Goal: Transaction & Acquisition: Purchase product/service

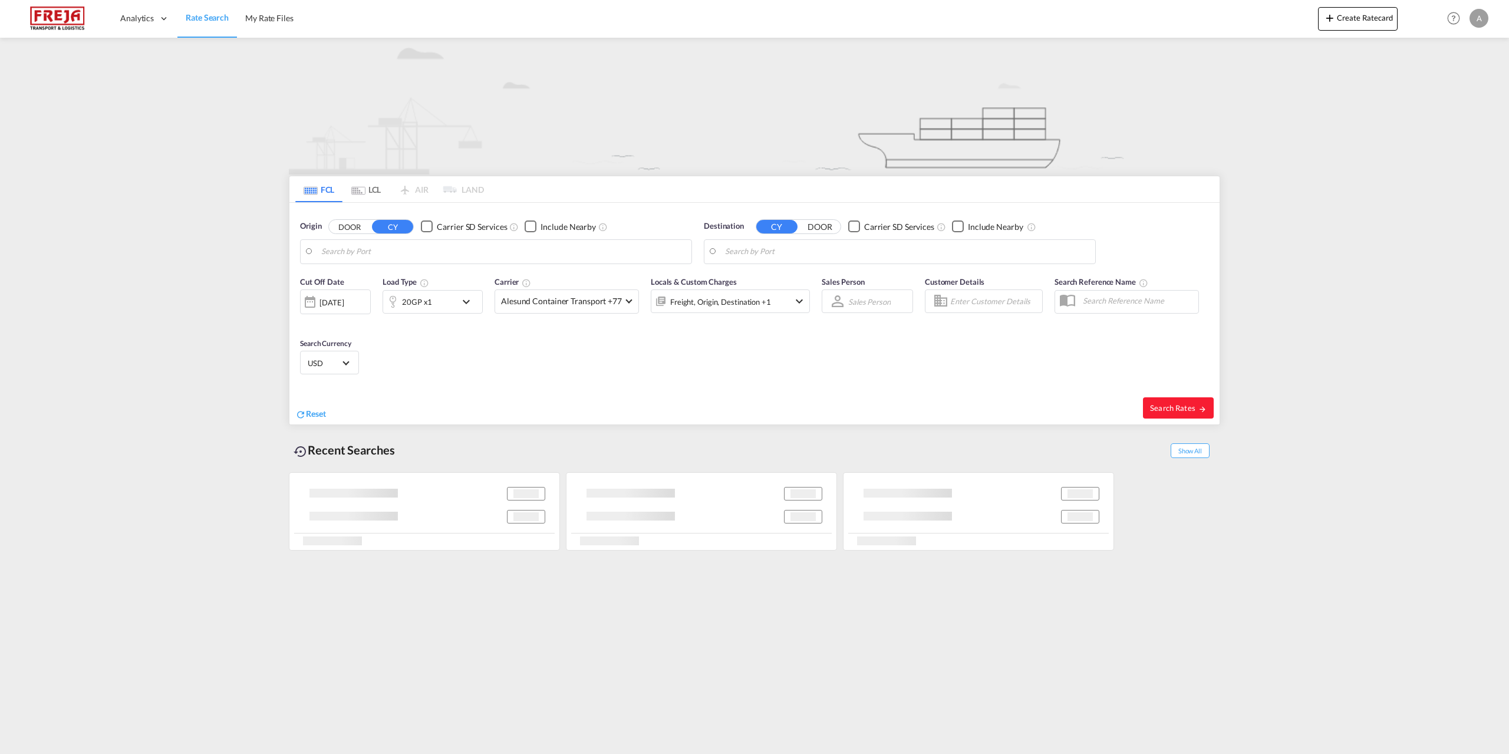
type input "[GEOGRAPHIC_DATA], DKFRC"
type input "[GEOGRAPHIC_DATA], [GEOGRAPHIC_DATA]"
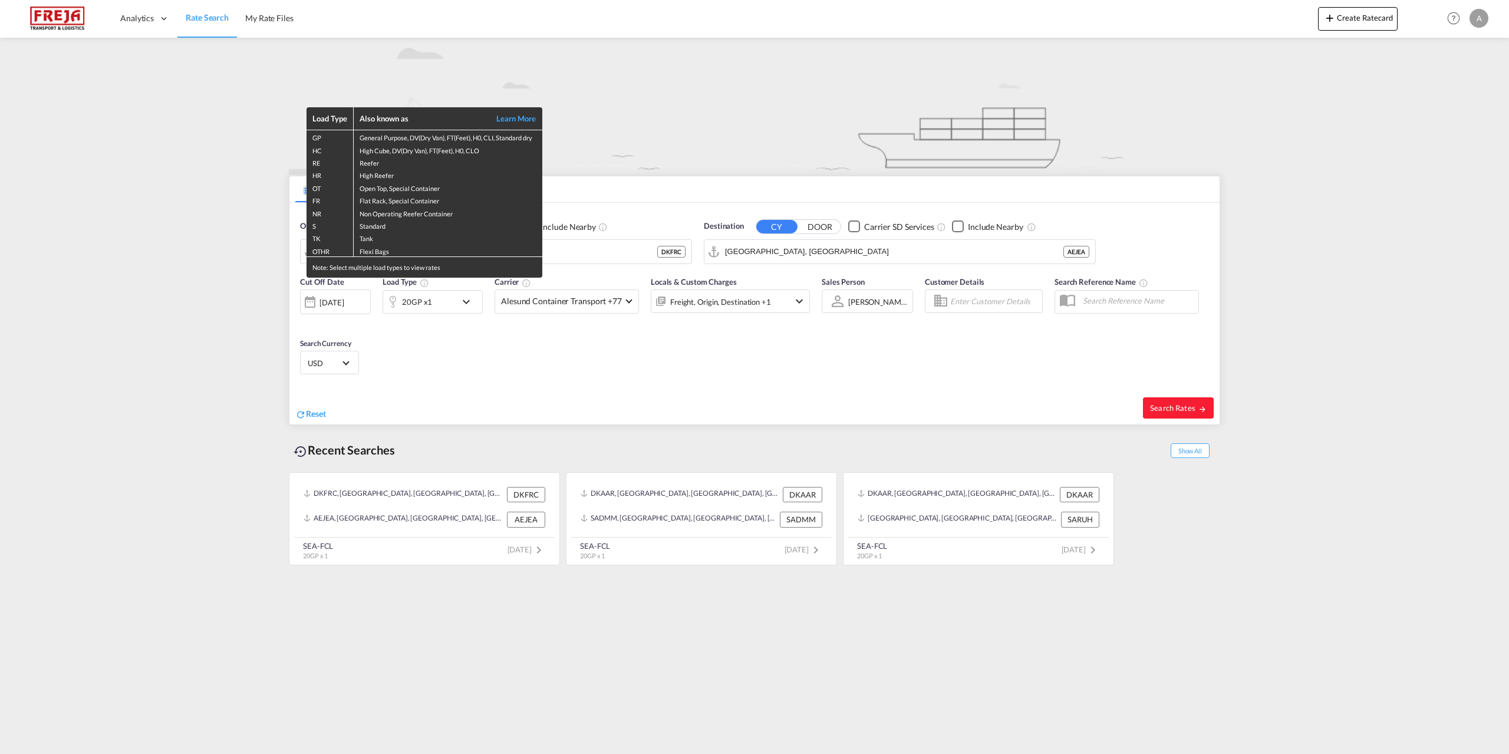
click at [299, 414] on div "Load Type Also known as Learn More GP General Purpose, DV(Dry Van), FT(Feet), H…" at bounding box center [754, 377] width 1509 height 754
click at [313, 413] on div "Load Type Also known as Learn More GP General Purpose, DV(Dry Van), FT(Feet), H…" at bounding box center [754, 377] width 1509 height 754
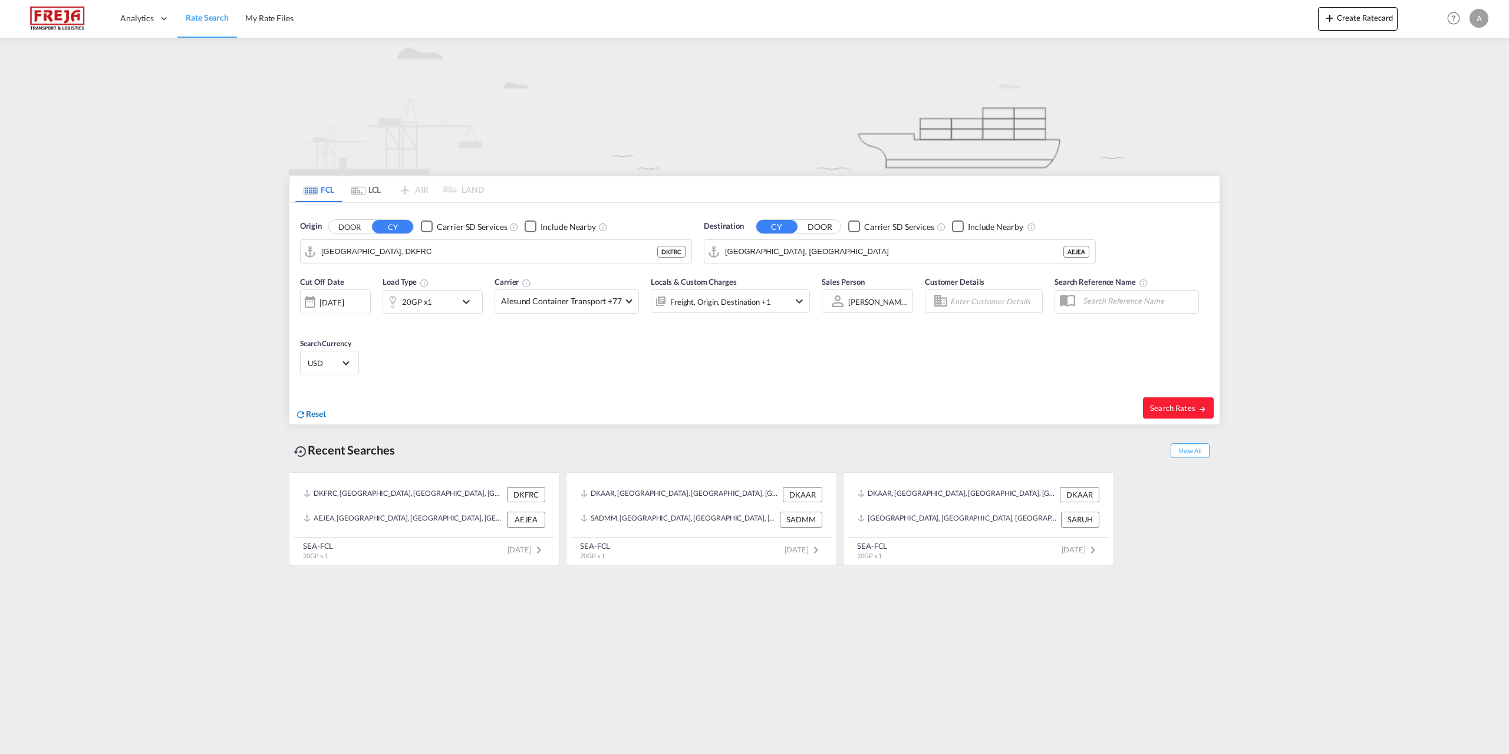
click at [312, 416] on span "Reset" at bounding box center [316, 413] width 20 height 10
click at [324, 253] on body "Analytics Reports Dashboard Rate Search My Rate Files Analytics" at bounding box center [754, 377] width 1509 height 754
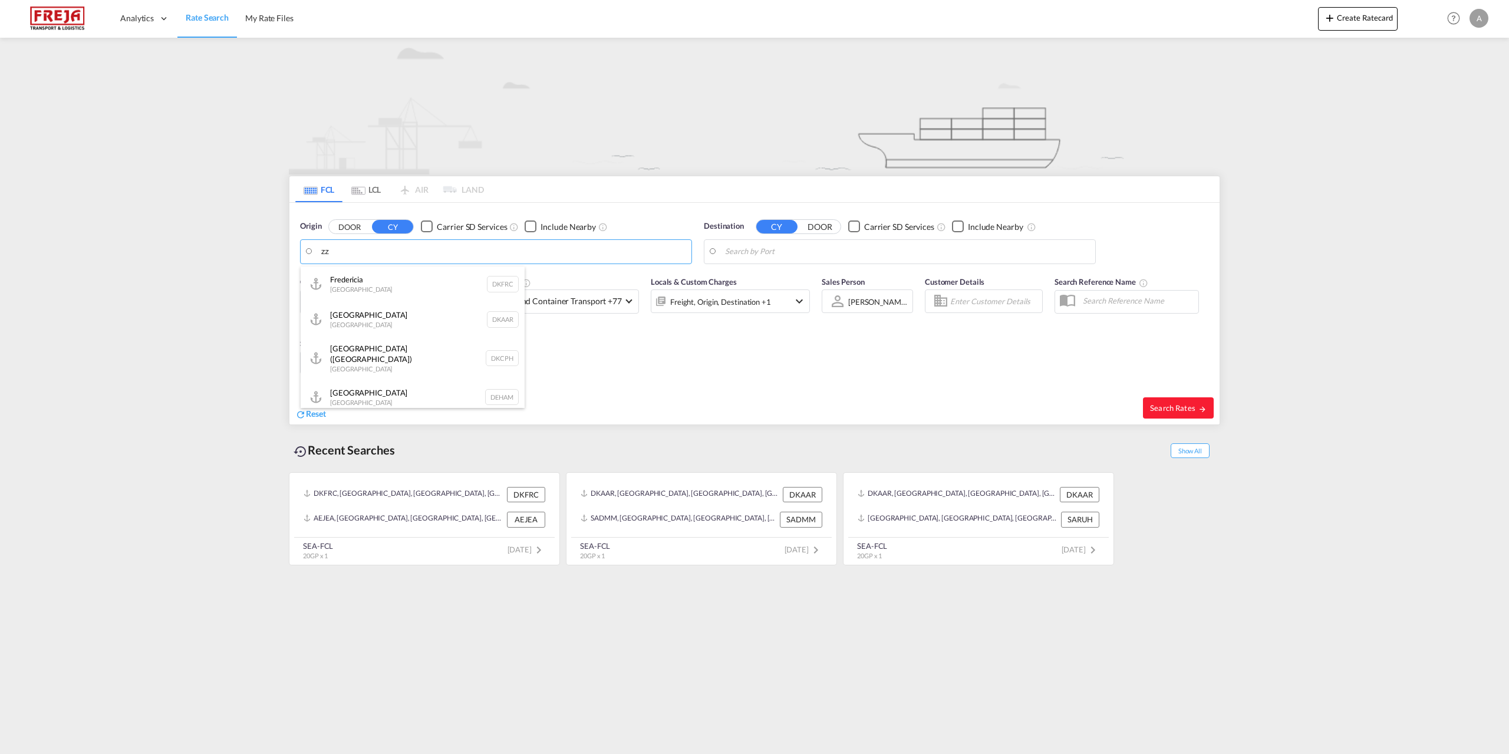
type input "z"
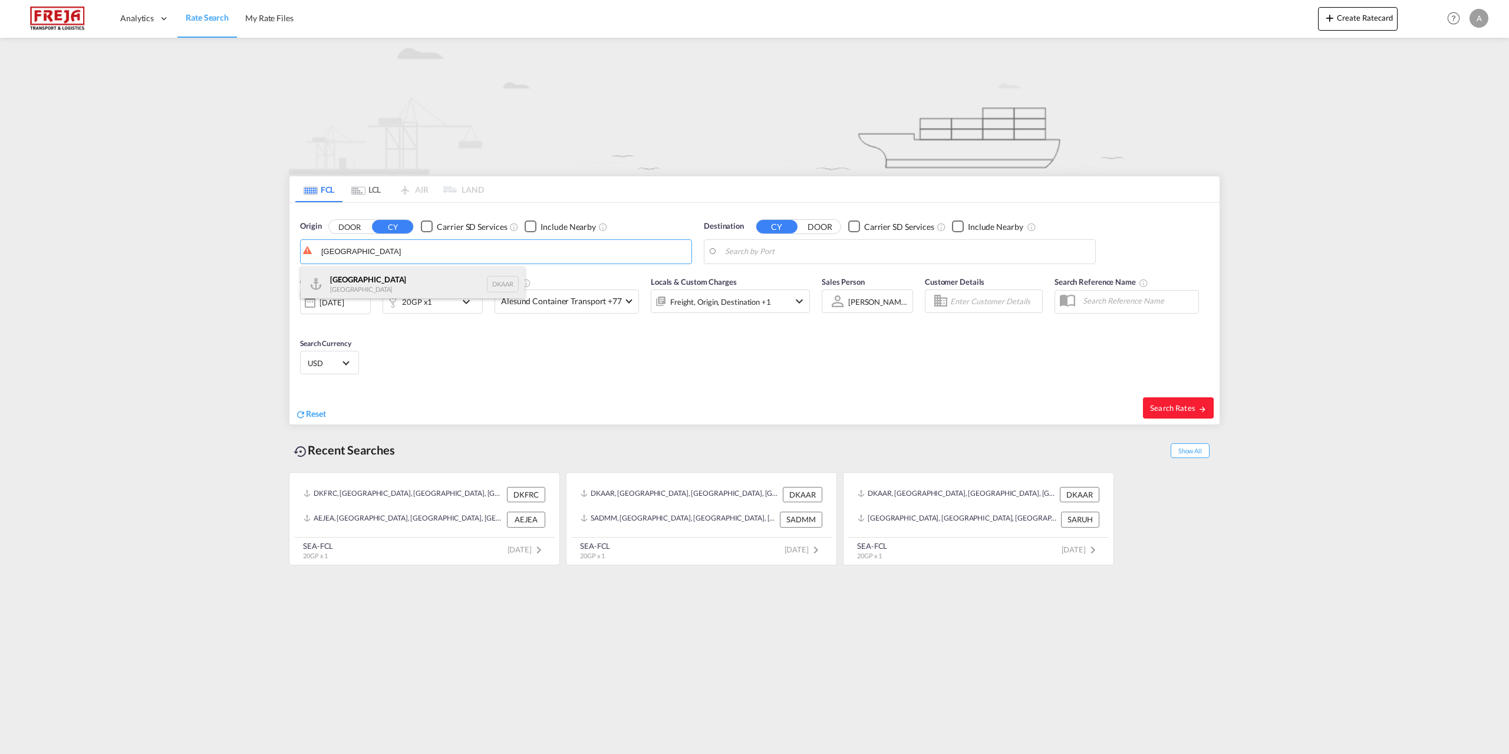
click at [331, 277] on div "Aarhus [GEOGRAPHIC_DATA] DKAAR" at bounding box center [413, 283] width 224 height 35
type input "[GEOGRAPHIC_DATA], [GEOGRAPHIC_DATA]"
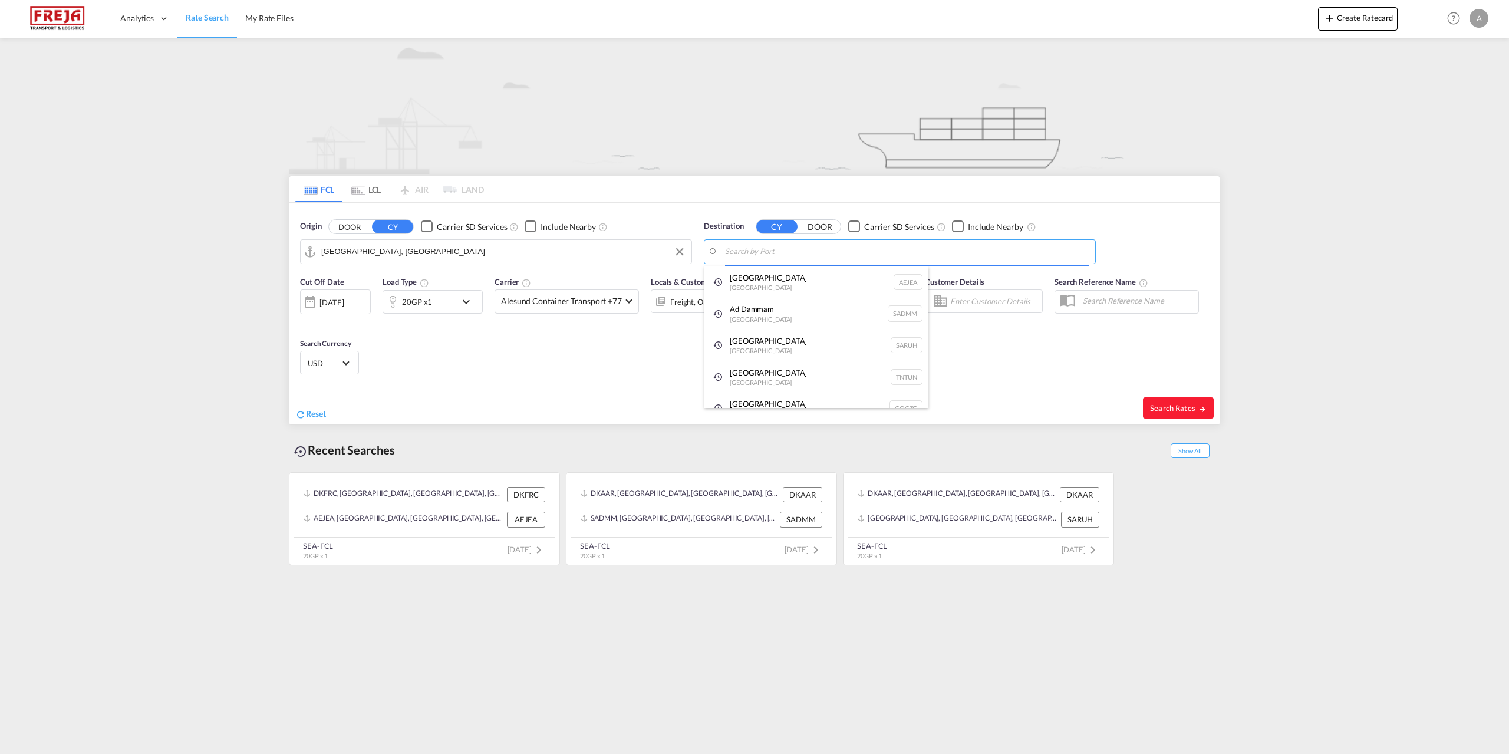
click at [752, 243] on body "Analytics Reports Dashboard Rate Search My Rate Files Analytics" at bounding box center [754, 377] width 1509 height 754
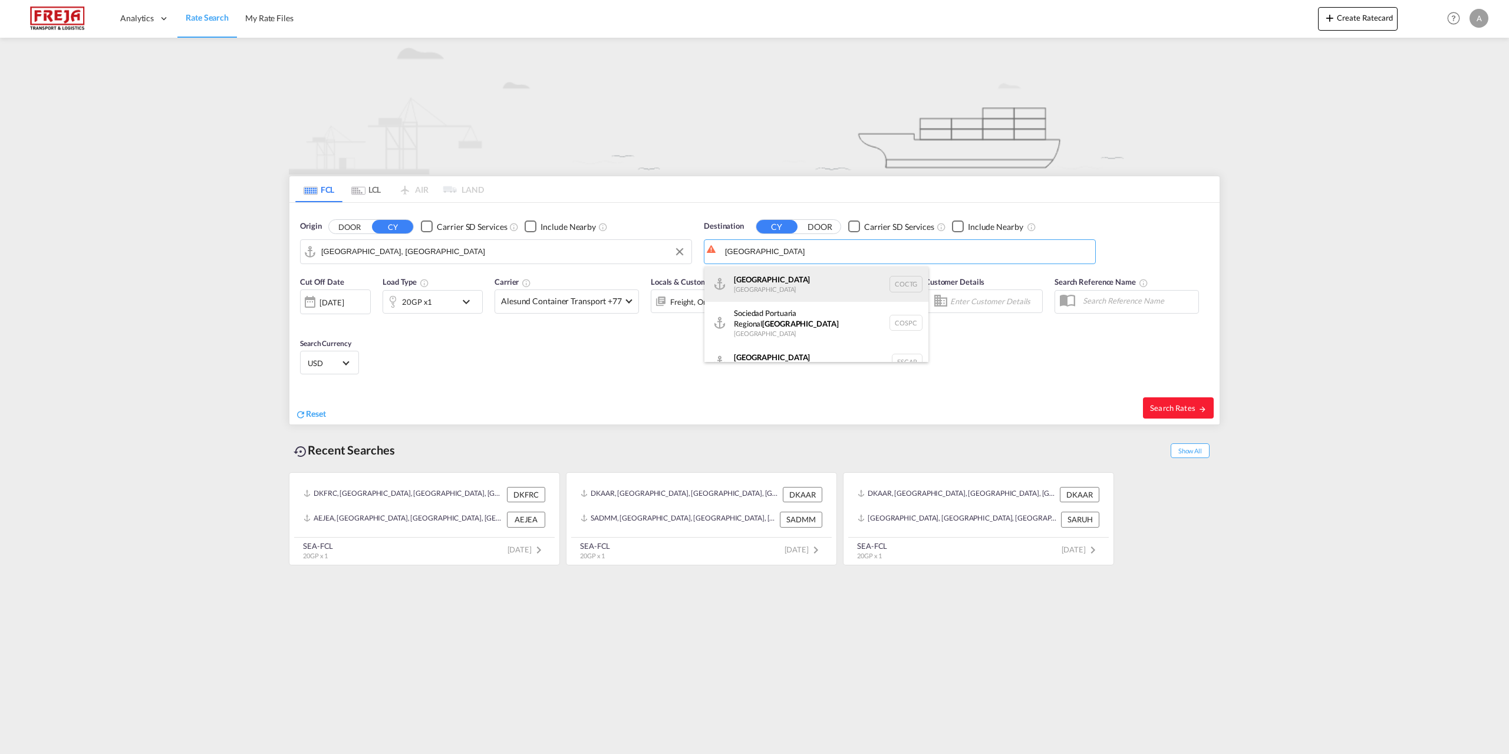
click at [765, 286] on div "[GEOGRAPHIC_DATA] [GEOGRAPHIC_DATA] COCTG" at bounding box center [816, 283] width 224 height 35
type input "[GEOGRAPHIC_DATA], COCTG"
click at [624, 304] on md-select-value "Alesund Container Transport +77" at bounding box center [566, 301] width 143 height 23
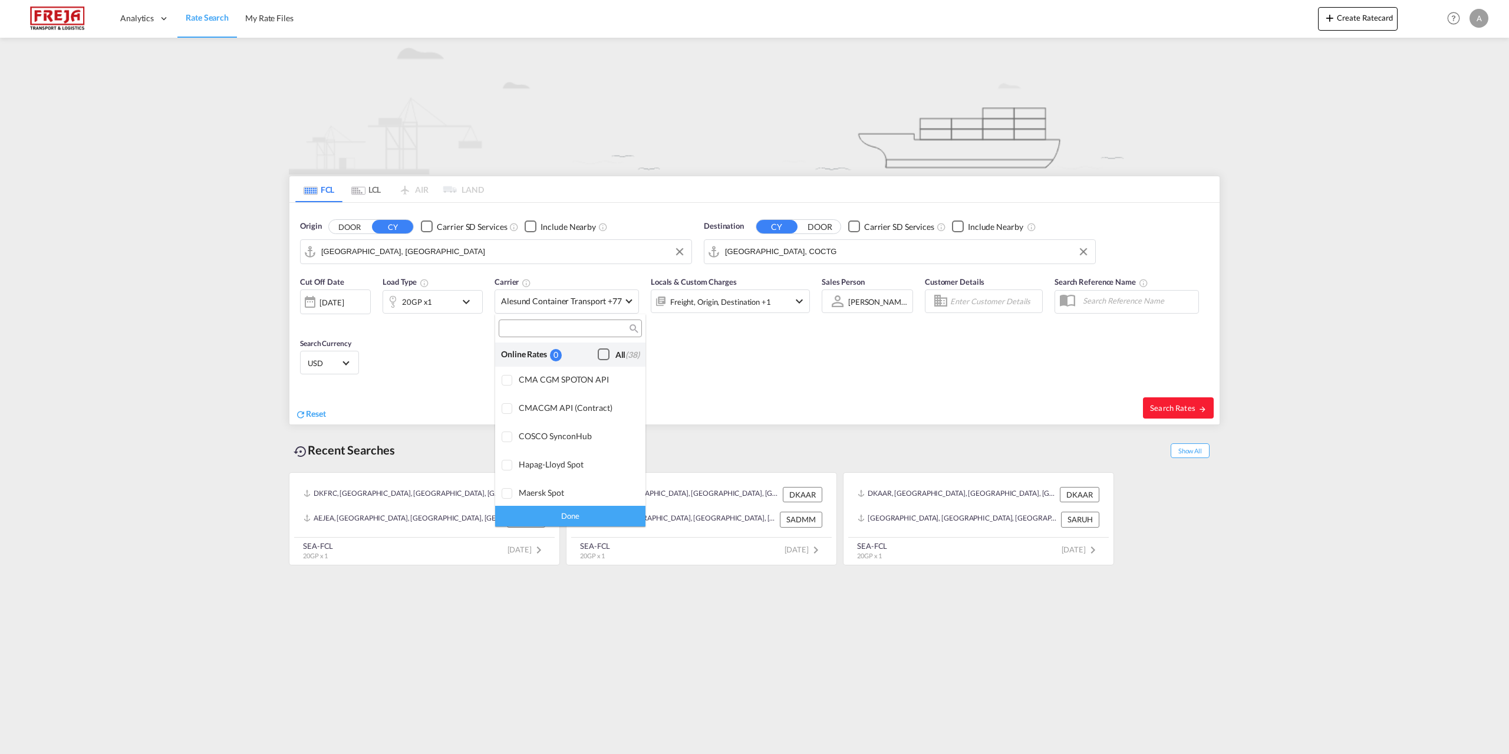
click at [598, 358] on div "Checkbox No Ink" at bounding box center [604, 354] width 12 height 12
drag, startPoint x: 782, startPoint y: 378, endPoint x: 869, endPoint y: 378, distance: 87.8
click at [785, 377] on md-backdrop at bounding box center [754, 377] width 1509 height 754
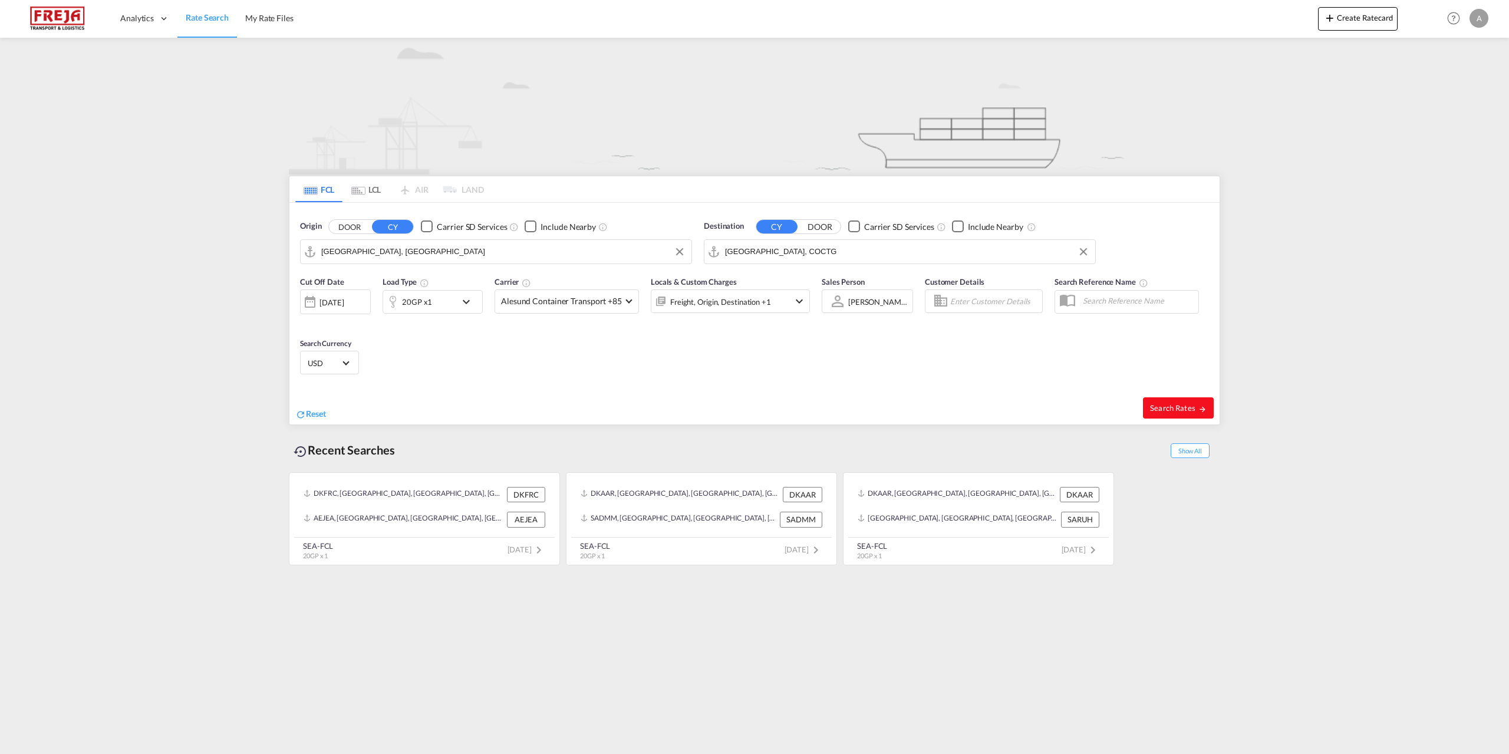
click at [1173, 415] on button "Search Rates" at bounding box center [1178, 407] width 71 height 21
type input "DKAAR to COCTG / [DATE]"
